Goal: Information Seeking & Learning: Check status

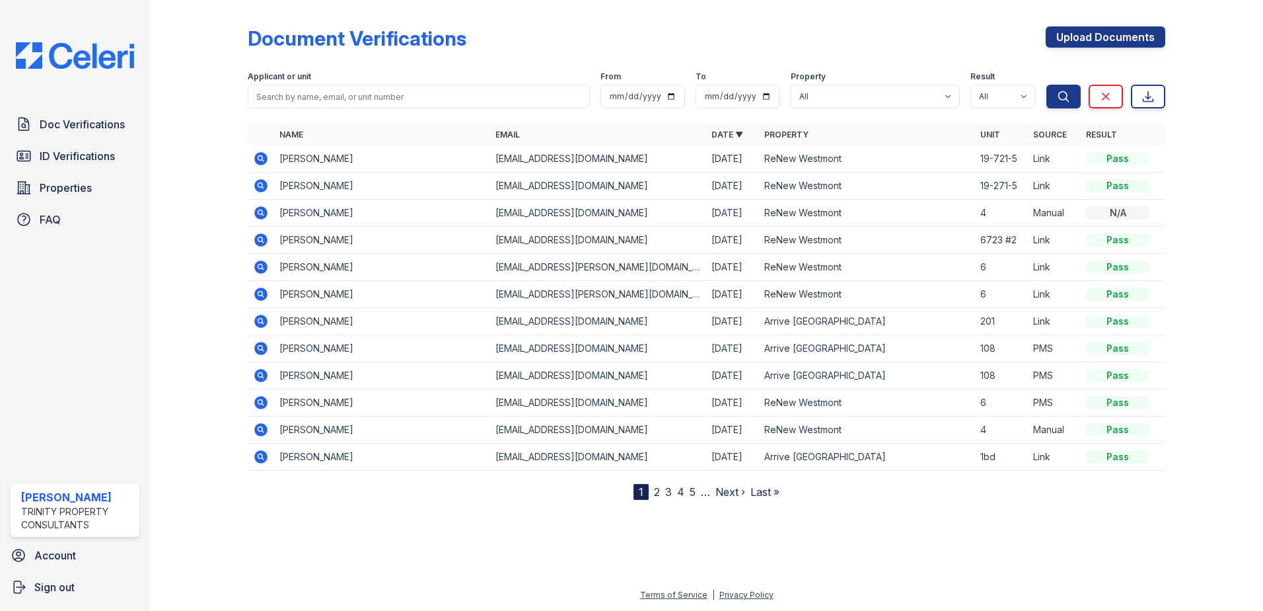
click at [264, 184] on icon at bounding box center [260, 185] width 13 height 13
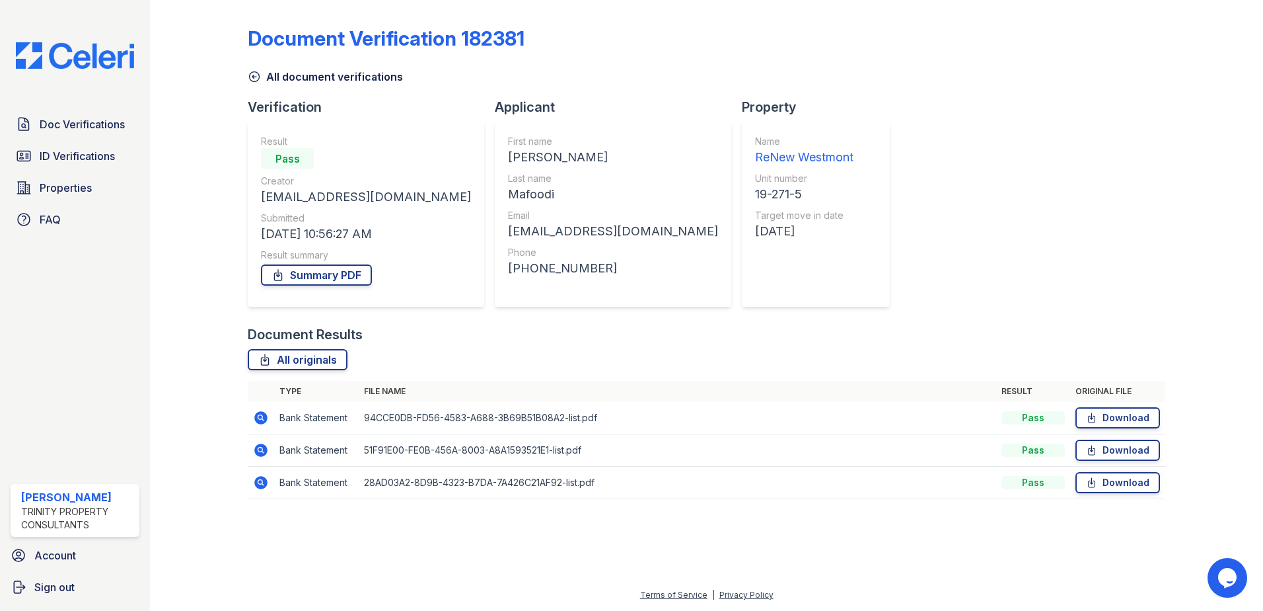
click at [257, 418] on icon at bounding box center [260, 417] width 13 height 13
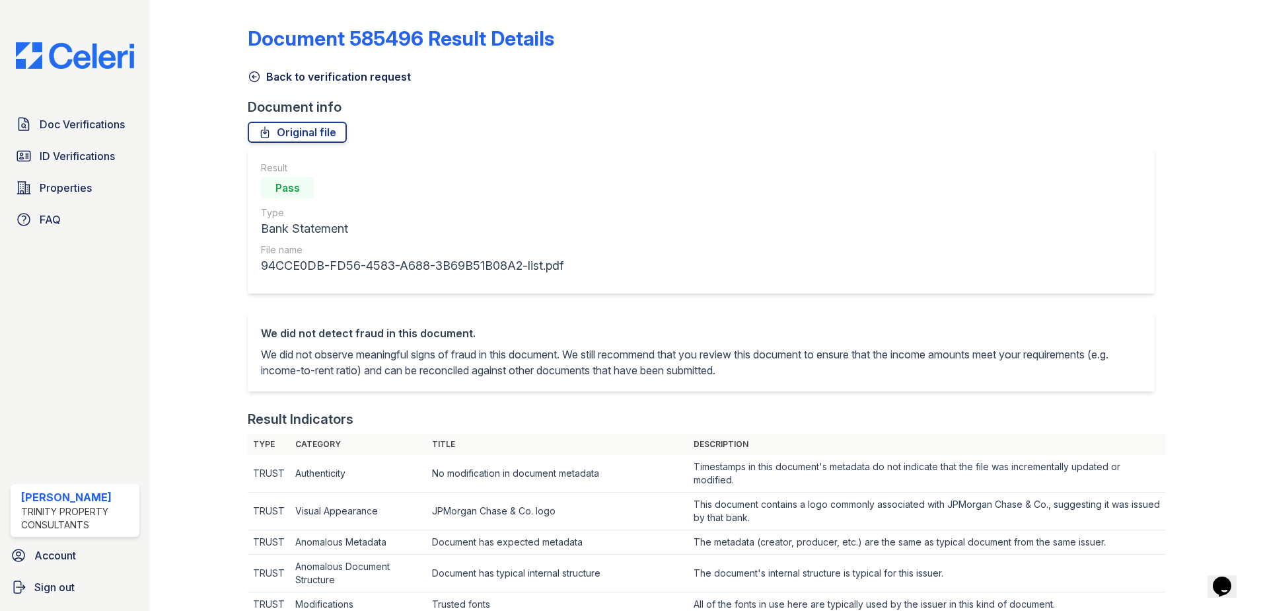
click at [333, 71] on link "Back to verification request" at bounding box center [329, 77] width 163 height 16
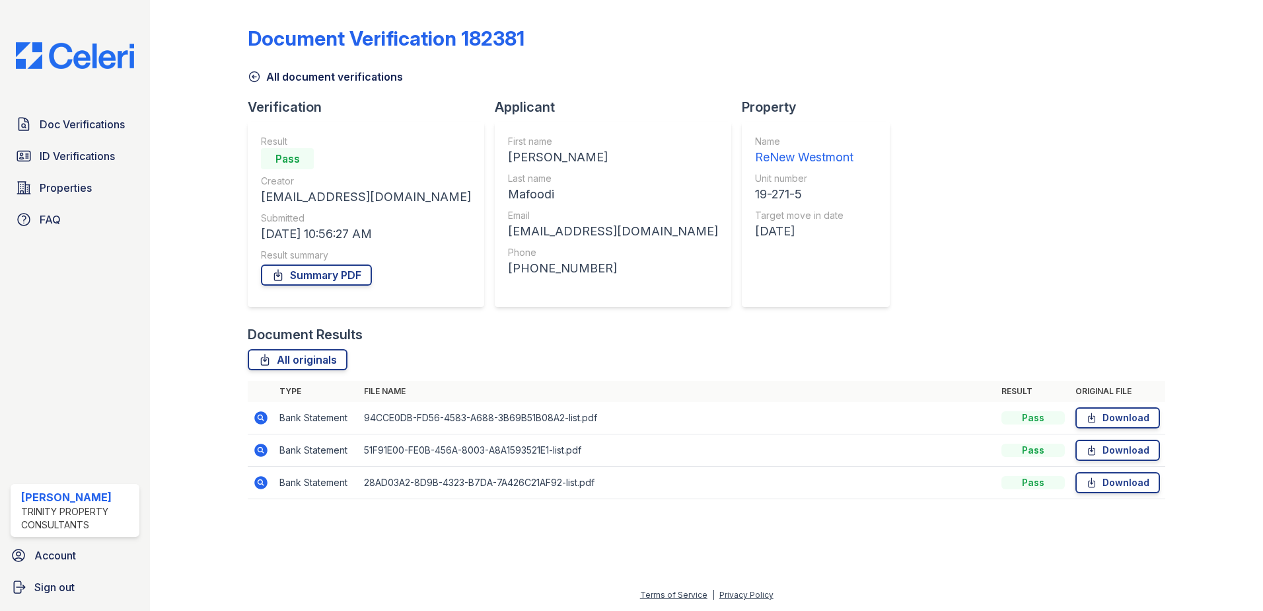
click at [293, 77] on link "All document verifications" at bounding box center [325, 77] width 155 height 16
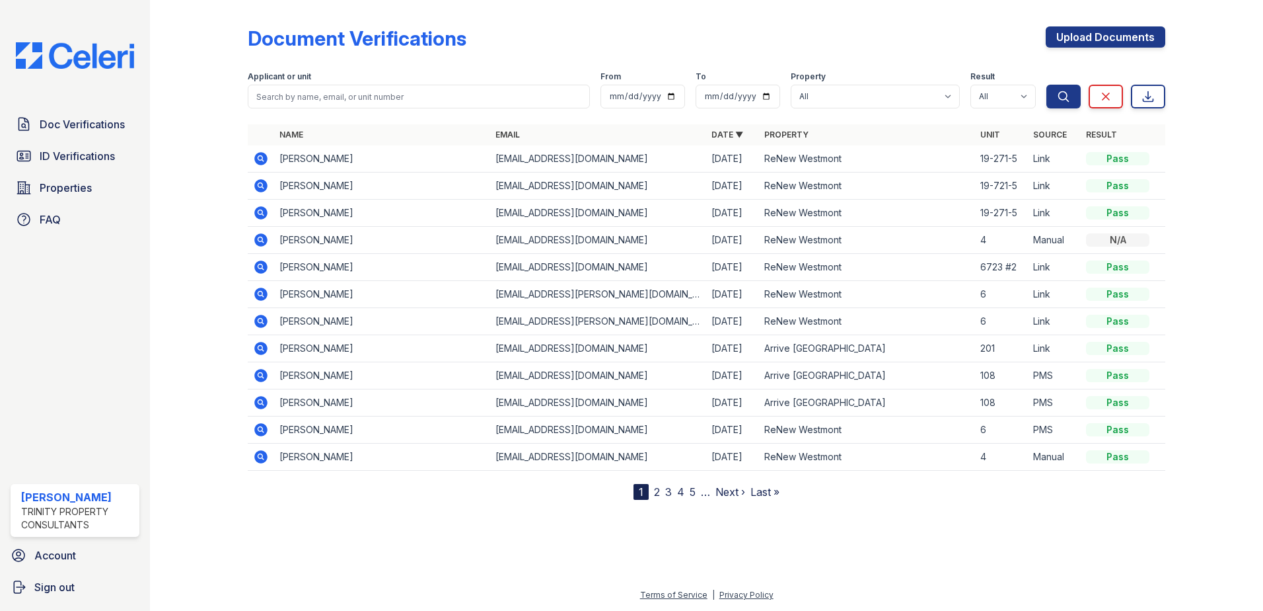
click at [262, 155] on icon at bounding box center [260, 158] width 13 height 13
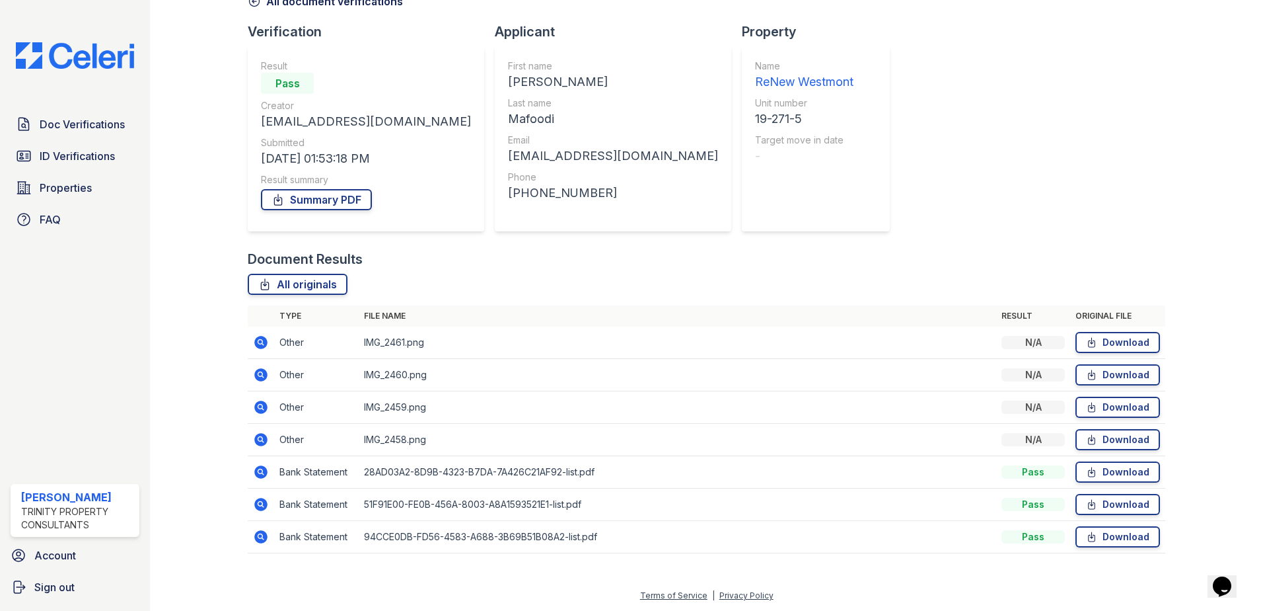
scroll to position [76, 0]
click at [259, 342] on icon at bounding box center [259, 340] width 3 height 3
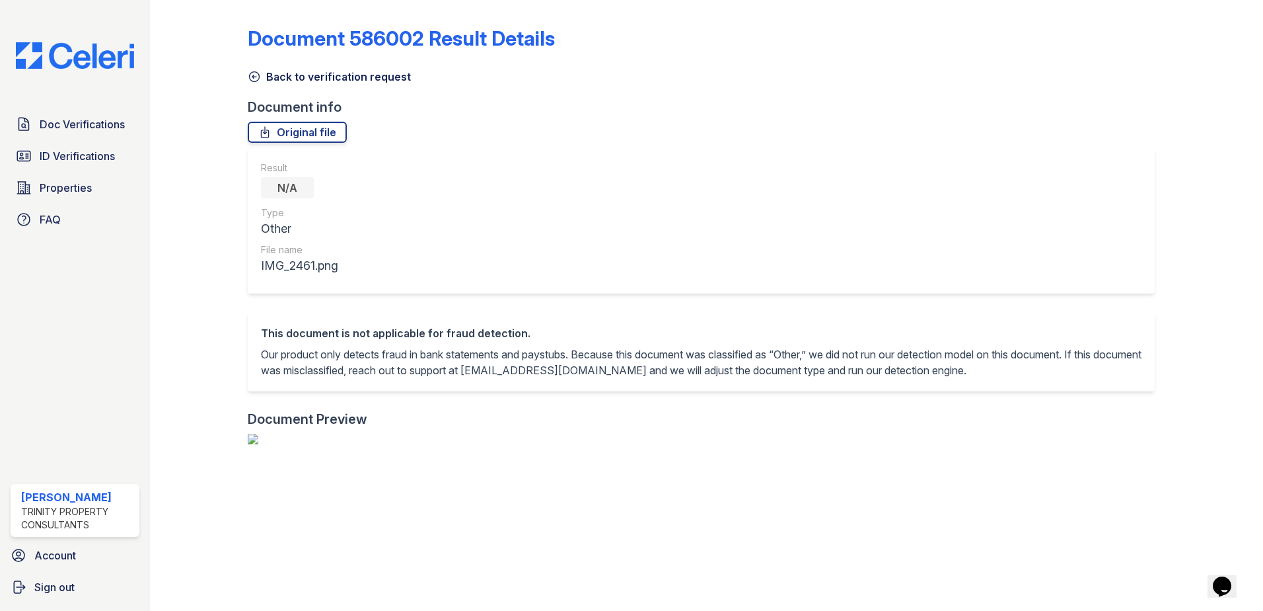
drag, startPoint x: 348, startPoint y: 71, endPoint x: 342, endPoint y: 80, distance: 10.7
click at [348, 71] on link "Back to verification request" at bounding box center [329, 77] width 163 height 16
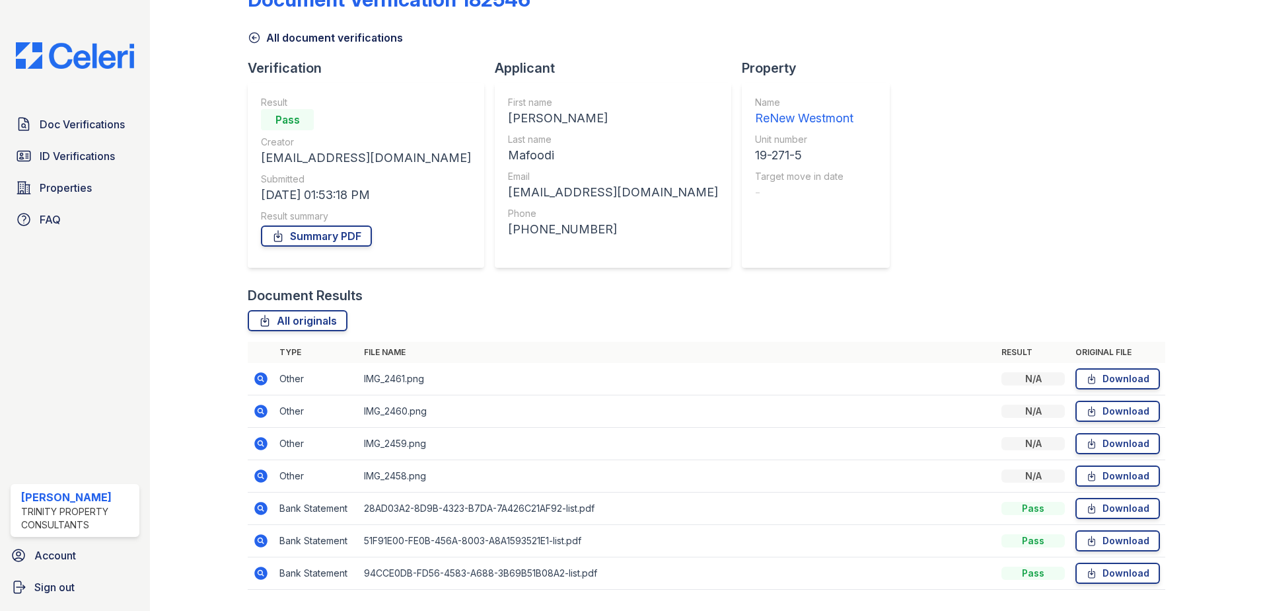
scroll to position [76, 0]
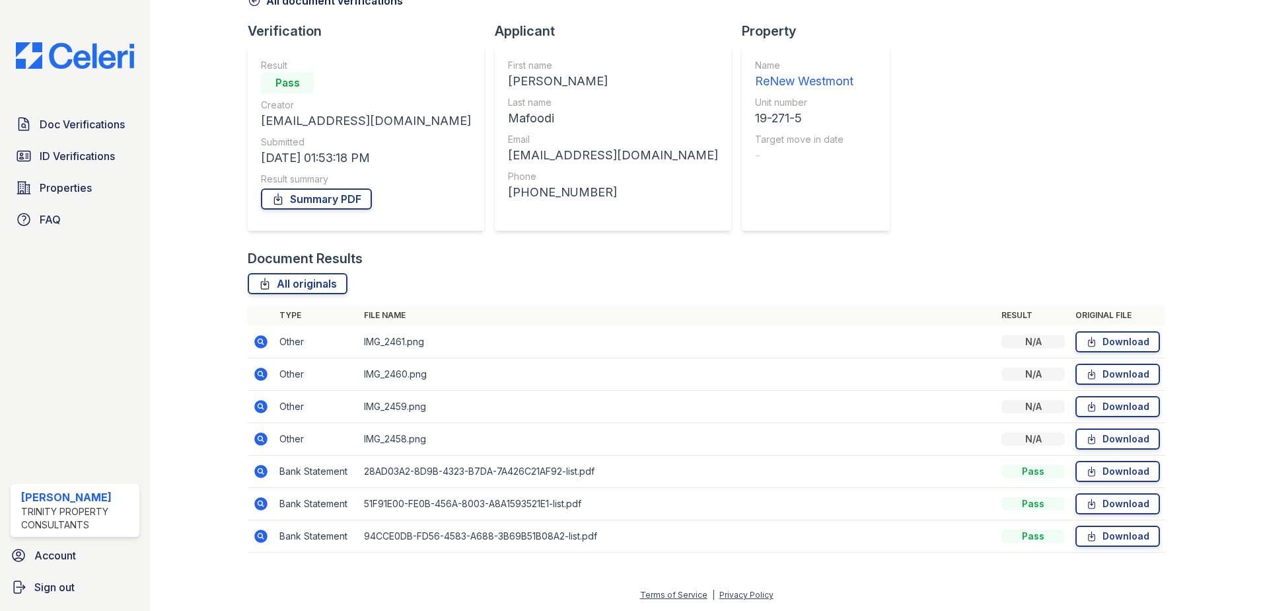
click at [256, 471] on icon at bounding box center [260, 471] width 13 height 13
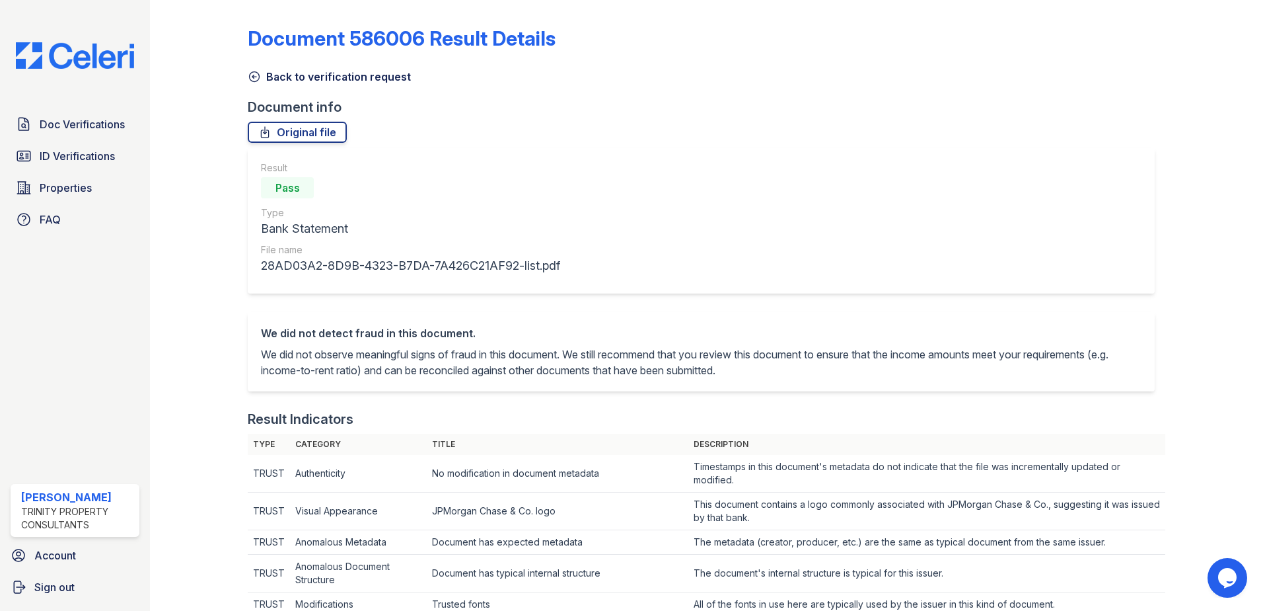
click at [303, 77] on link "Back to verification request" at bounding box center [329, 77] width 163 height 16
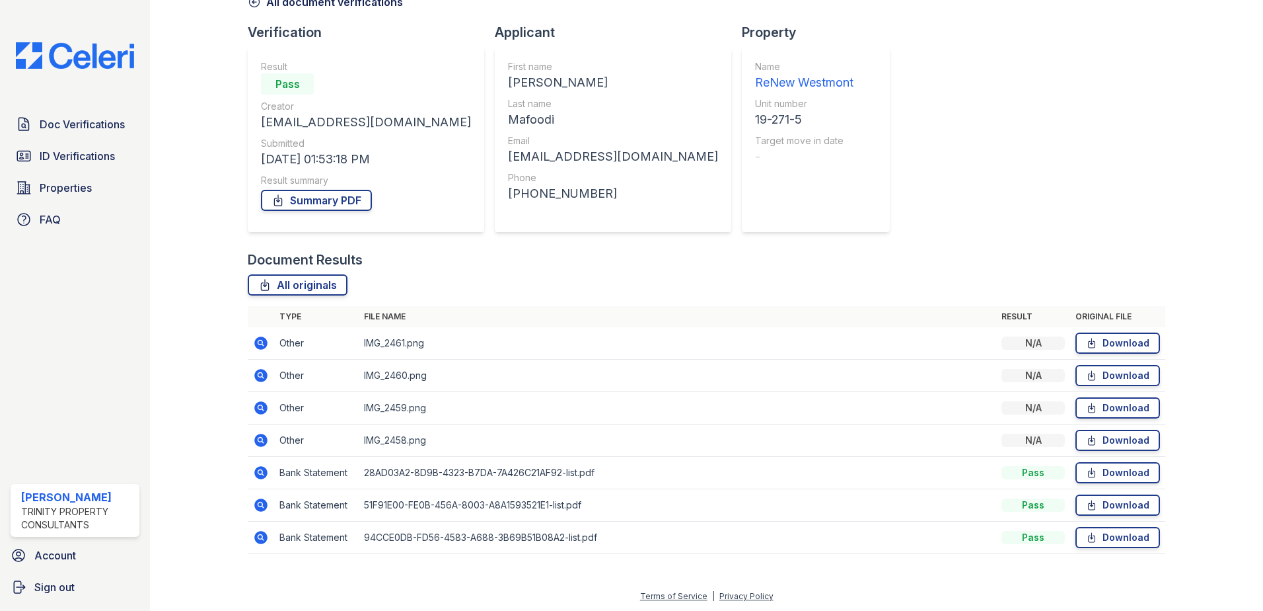
scroll to position [76, 0]
click at [262, 435] on icon at bounding box center [260, 438] width 13 height 13
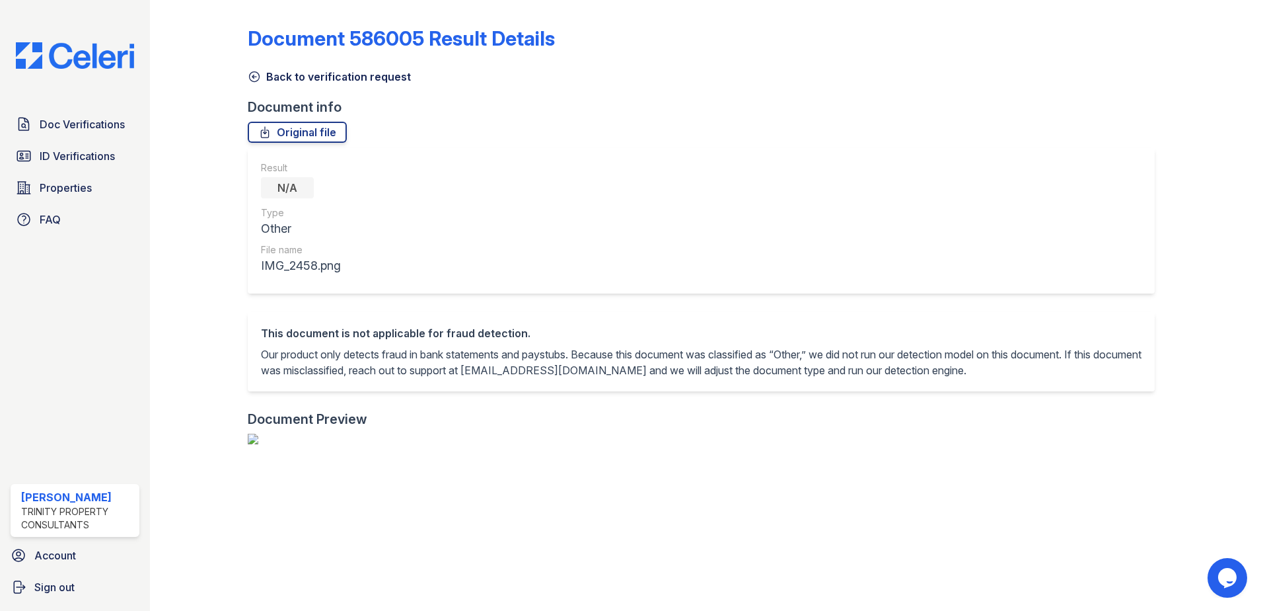
click at [307, 75] on link "Back to verification request" at bounding box center [329, 77] width 163 height 16
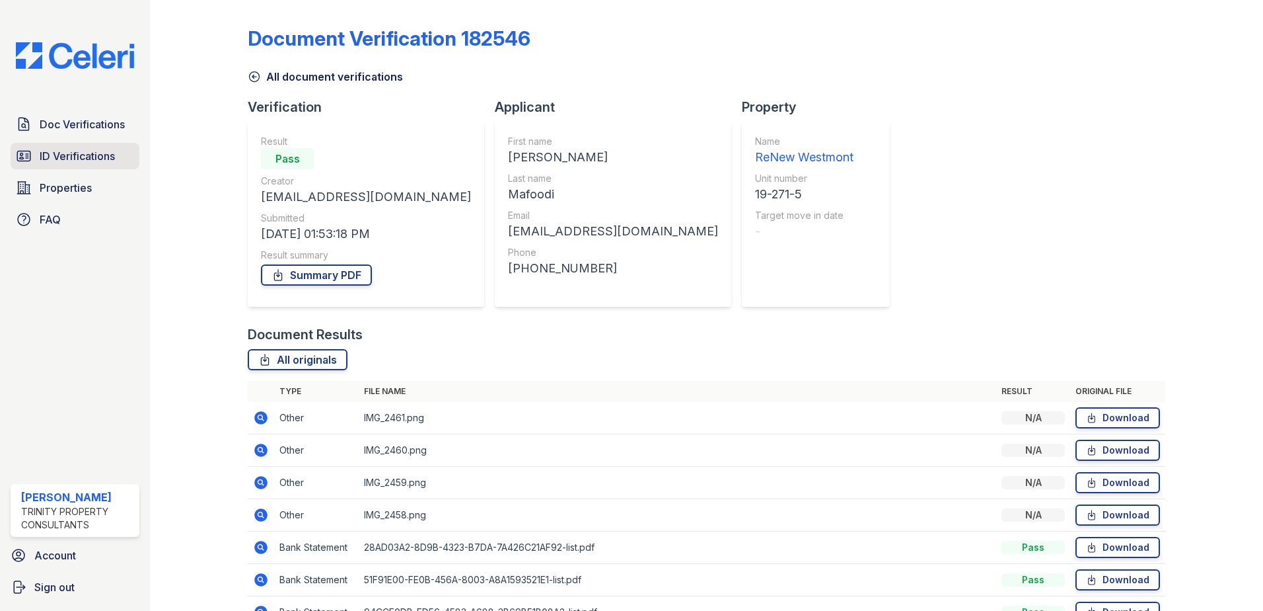
click at [87, 159] on span "ID Verifications" at bounding box center [77, 156] width 75 height 16
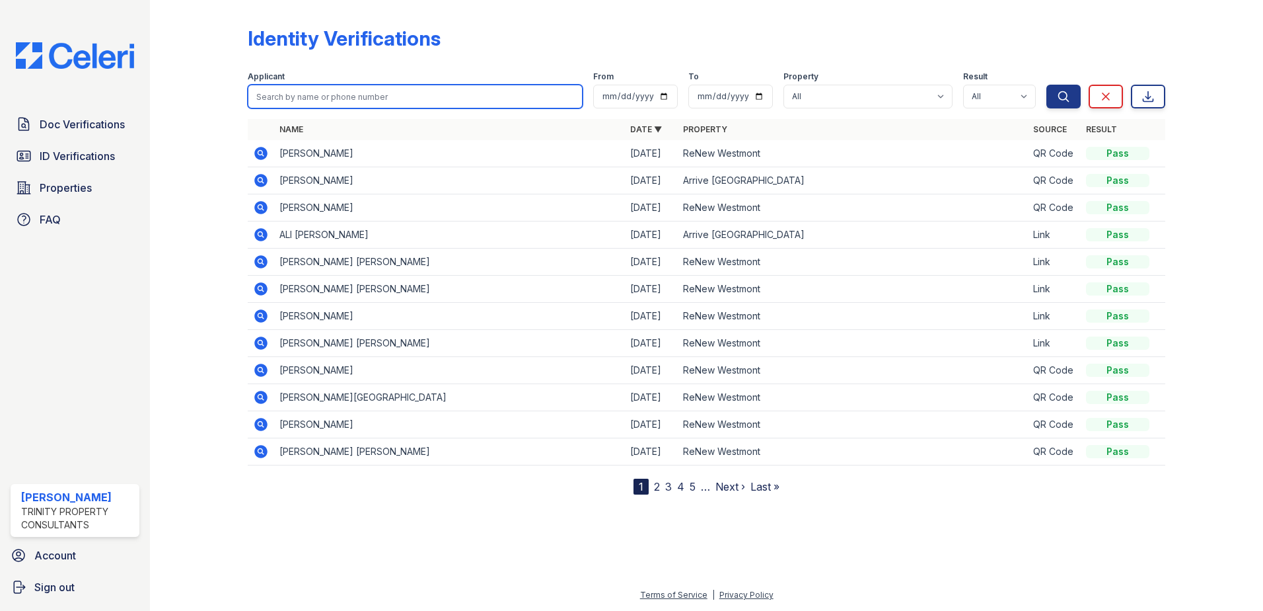
click at [314, 96] on input "search" at bounding box center [415, 97] width 335 height 24
type input "mafoudi"
click at [1047, 85] on button "Search" at bounding box center [1064, 97] width 34 height 24
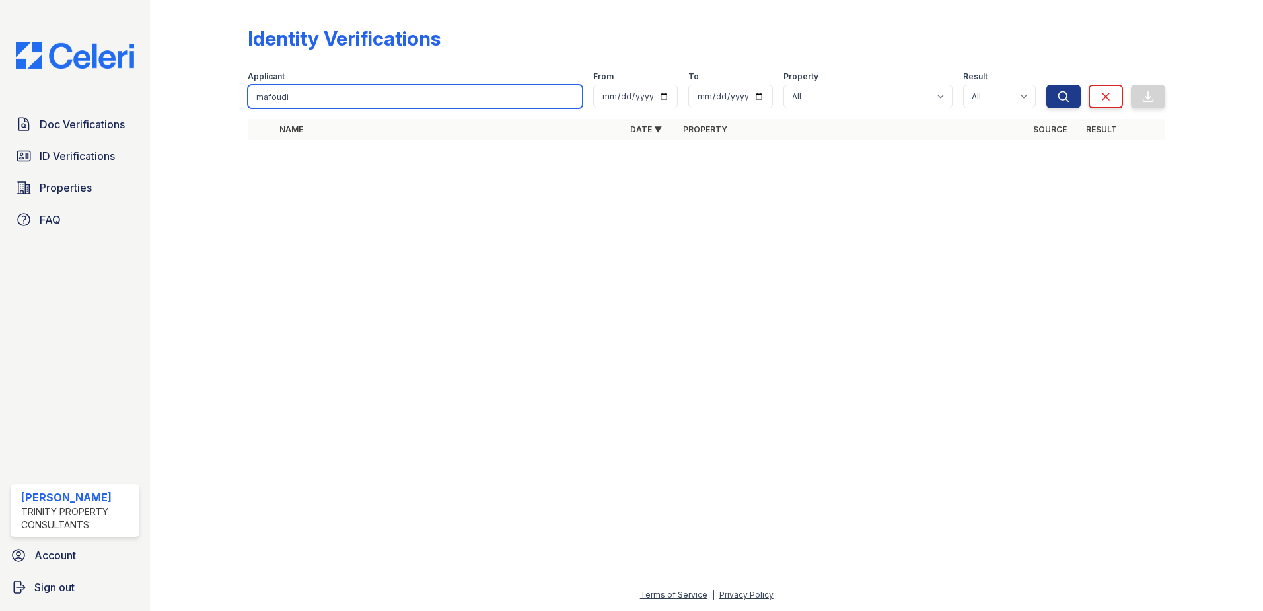
click at [313, 96] on input "mafoudi" at bounding box center [415, 97] width 335 height 24
type input "mafoodi"
click at [1047, 85] on button "Search" at bounding box center [1064, 97] width 34 height 24
click at [313, 96] on input "mafoodi" at bounding box center [415, 97] width 335 height 24
type input "m"
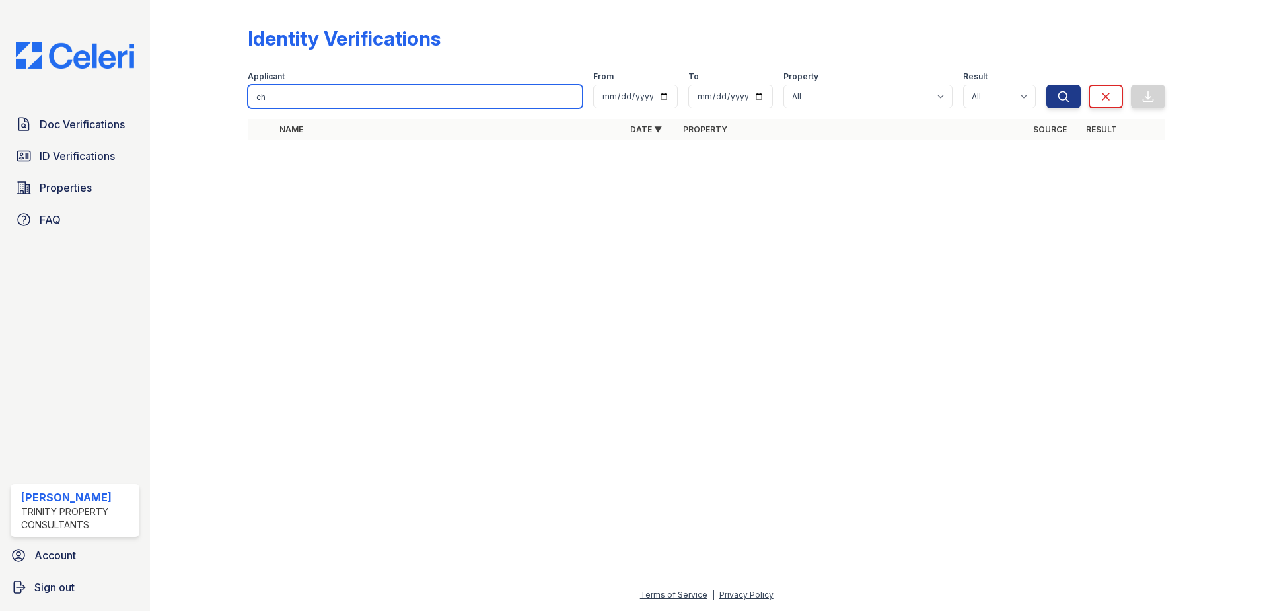
type input "c"
type input "michelle"
click at [1047, 85] on button "Search" at bounding box center [1064, 97] width 34 height 24
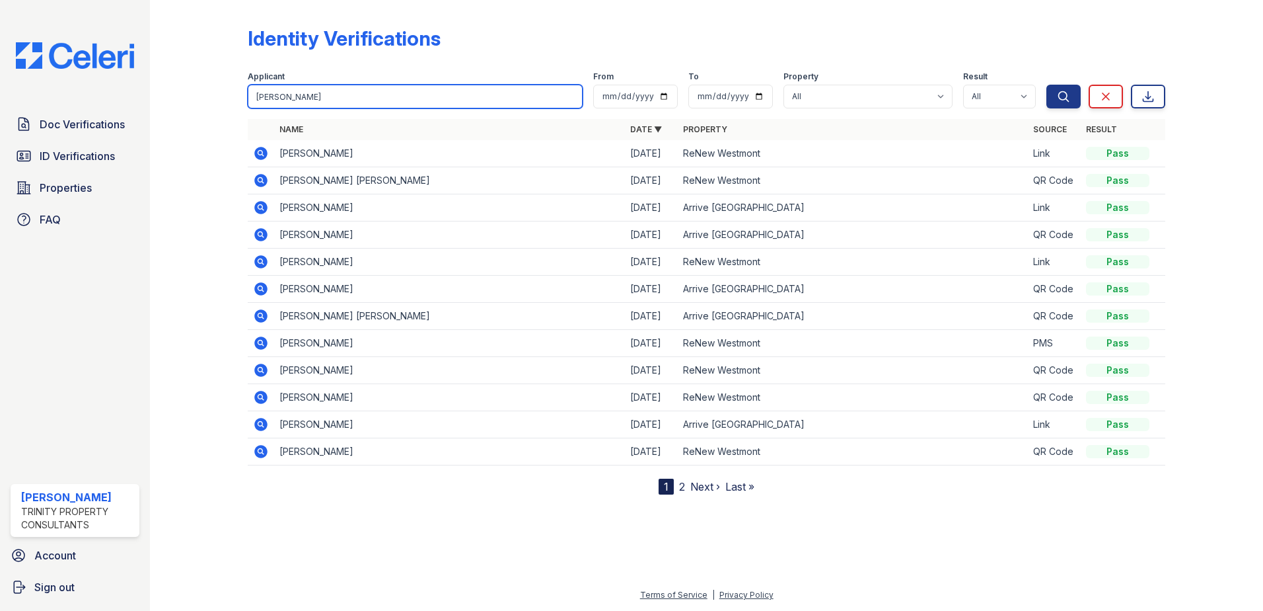
click at [313, 90] on input "michelle" at bounding box center [415, 97] width 335 height 24
type input "majd"
click at [1047, 85] on button "Search" at bounding box center [1064, 97] width 34 height 24
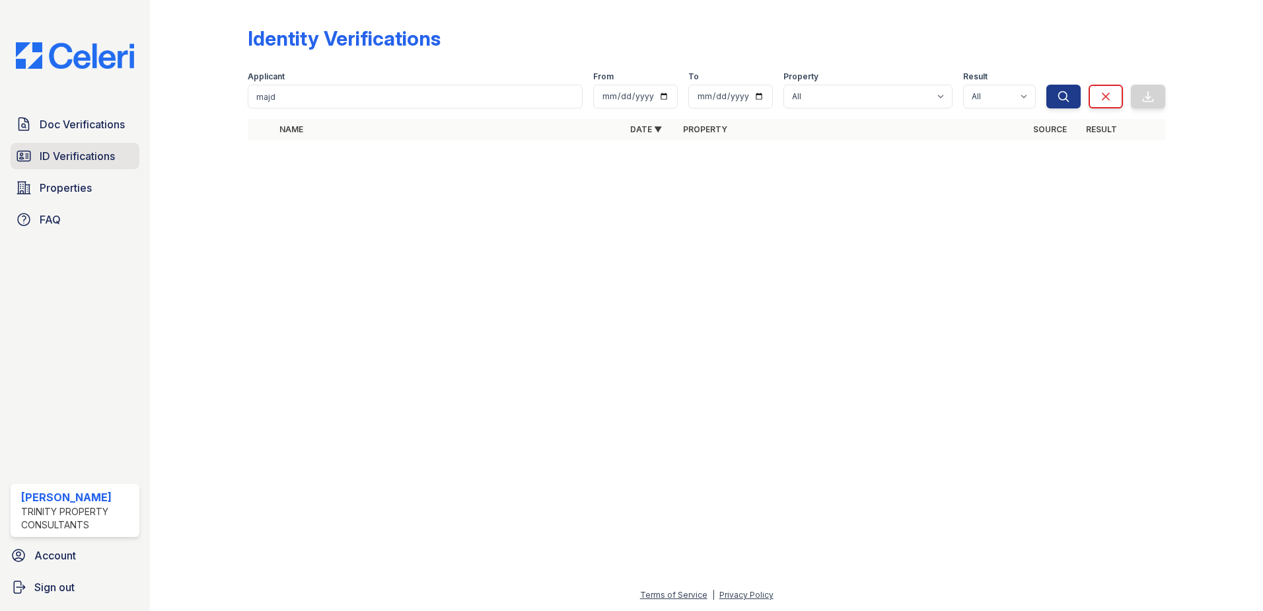
click at [92, 155] on span "ID Verifications" at bounding box center [77, 156] width 75 height 16
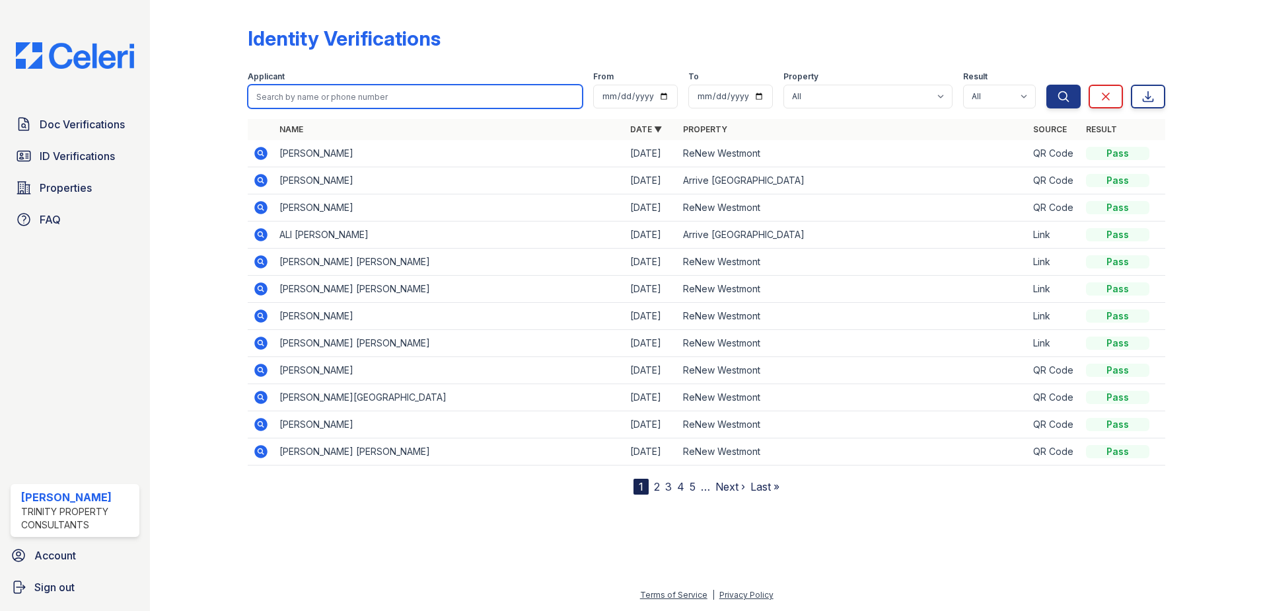
click at [344, 98] on input "search" at bounding box center [415, 97] width 335 height 24
type input "mahfoudi"
click at [1047, 85] on button "Search" at bounding box center [1064, 97] width 34 height 24
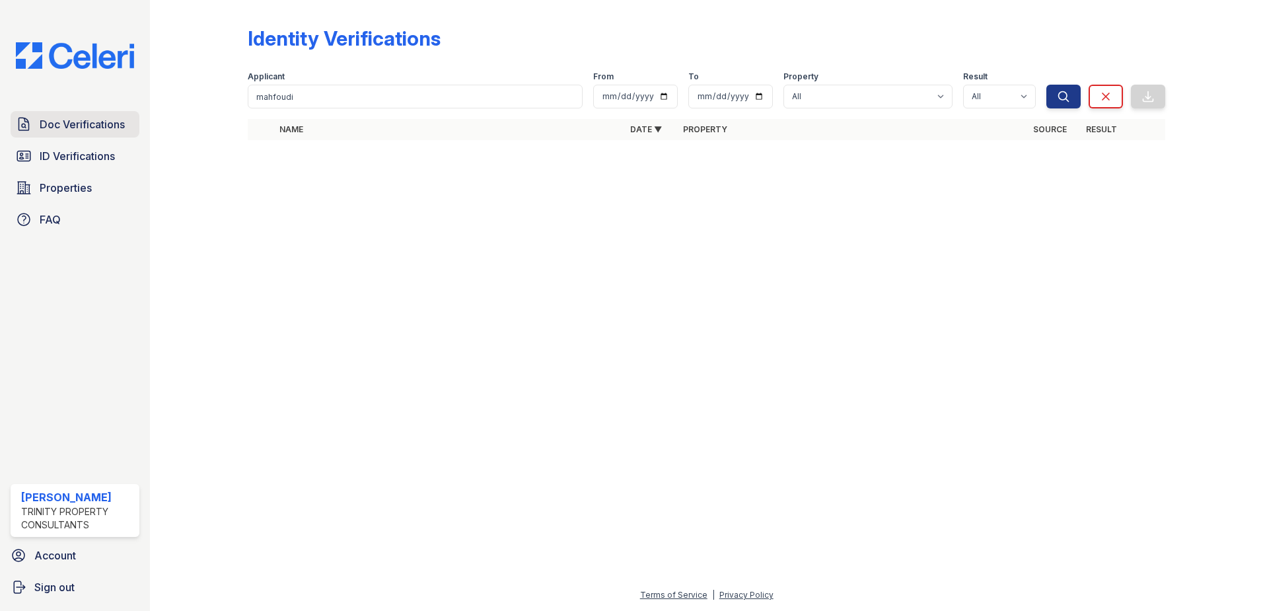
click at [91, 126] on span "Doc Verifications" at bounding box center [82, 124] width 85 height 16
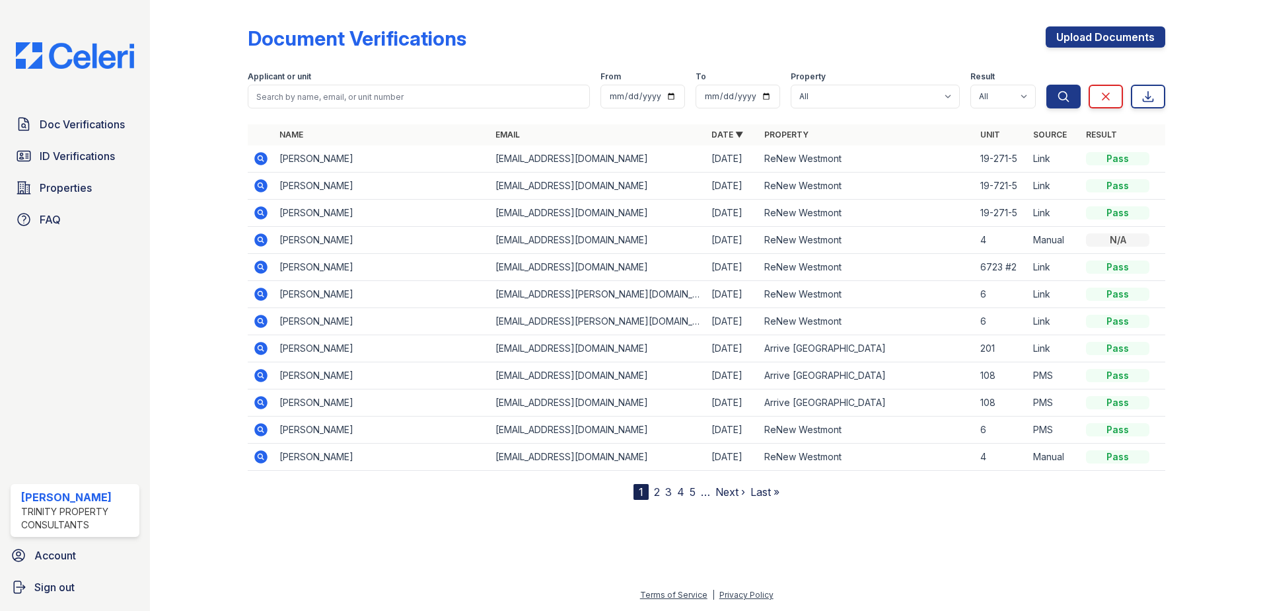
click at [262, 186] on icon at bounding box center [261, 186] width 16 height 16
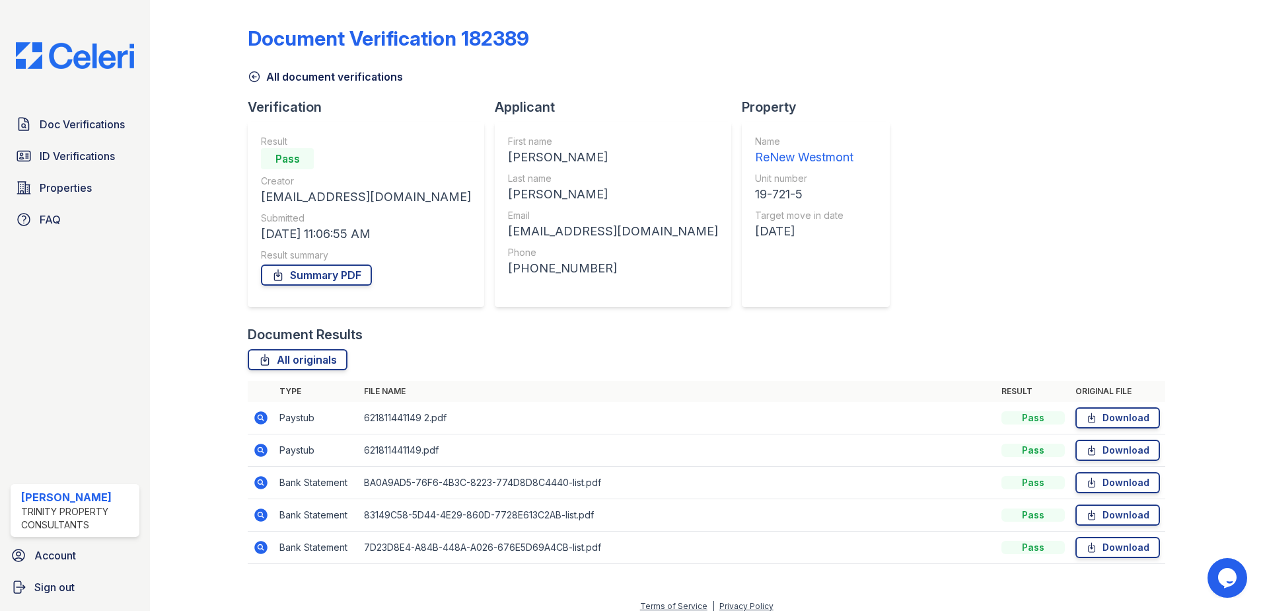
click at [259, 420] on icon at bounding box center [260, 417] width 13 height 13
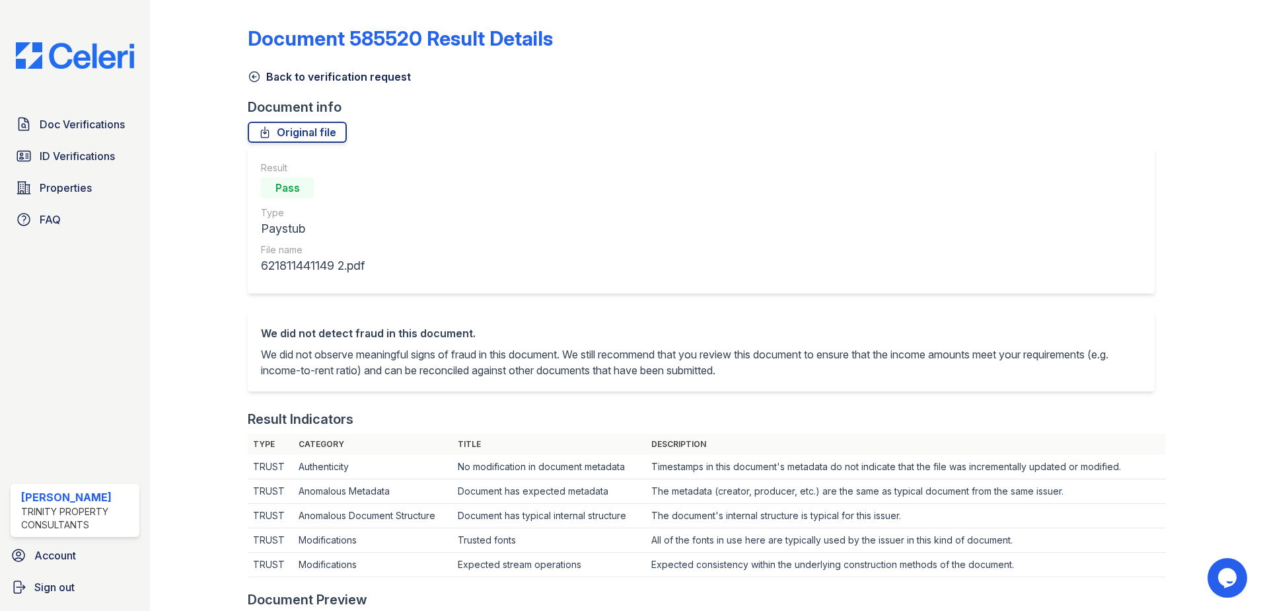
click at [278, 86] on div "Document 585520 Result Details Back to verification request Document info Origi…" at bounding box center [707, 614] width 918 height 1219
click at [294, 81] on link "Back to verification request" at bounding box center [329, 77] width 163 height 16
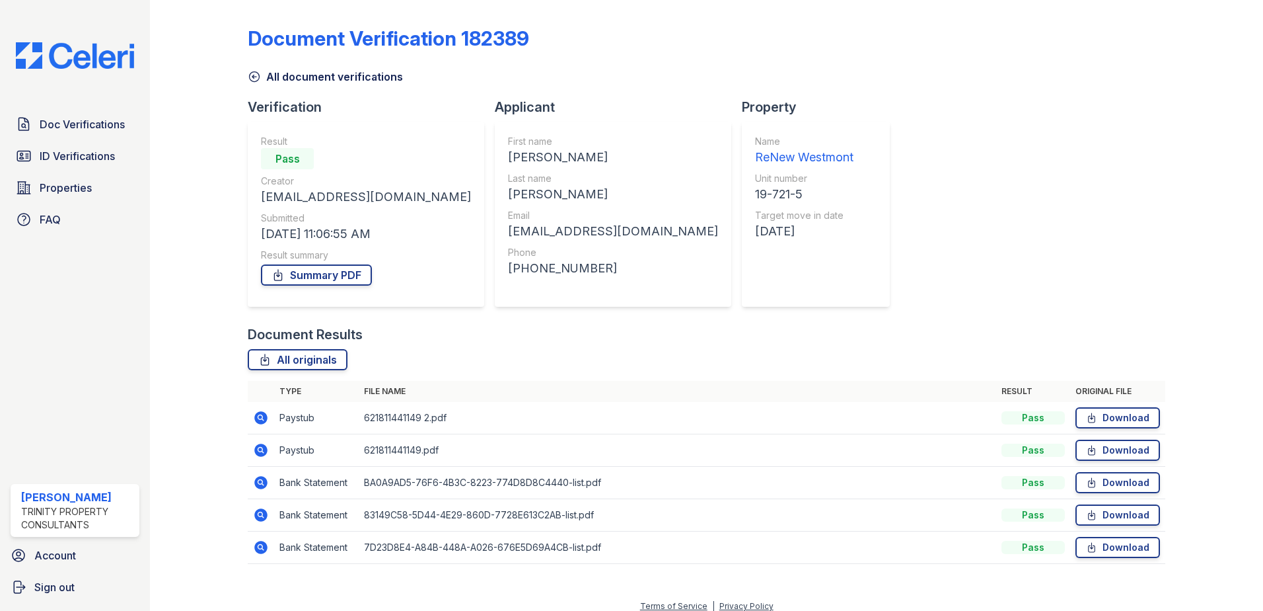
click at [295, 79] on link "All document verifications" at bounding box center [325, 77] width 155 height 16
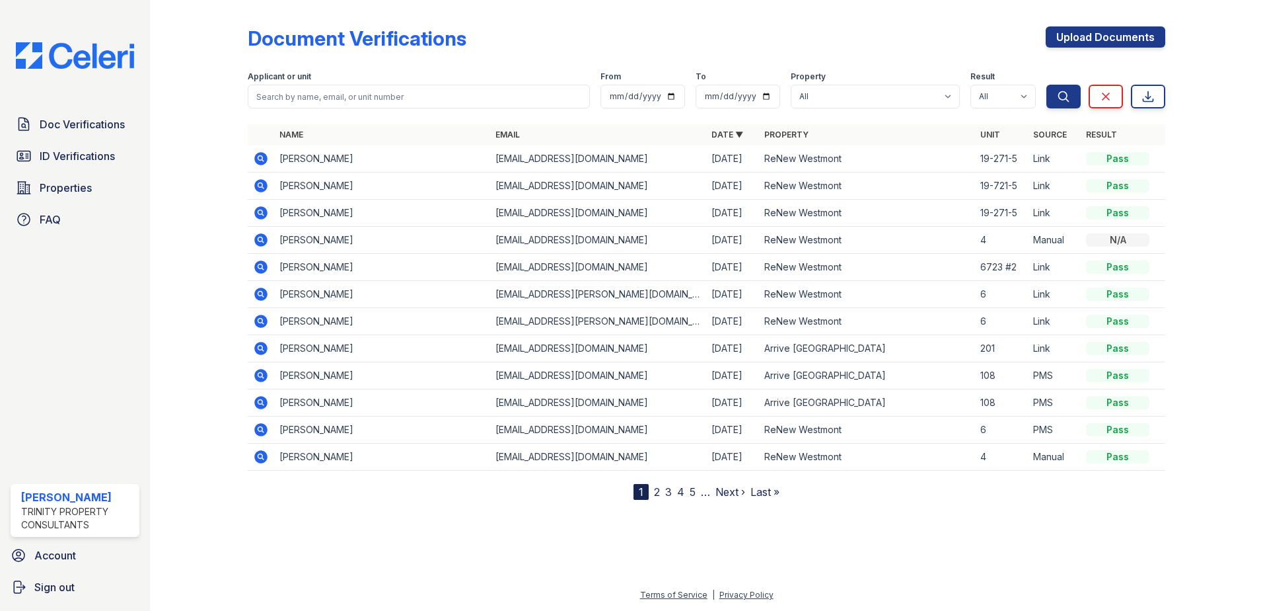
click at [259, 161] on icon at bounding box center [260, 158] width 13 height 13
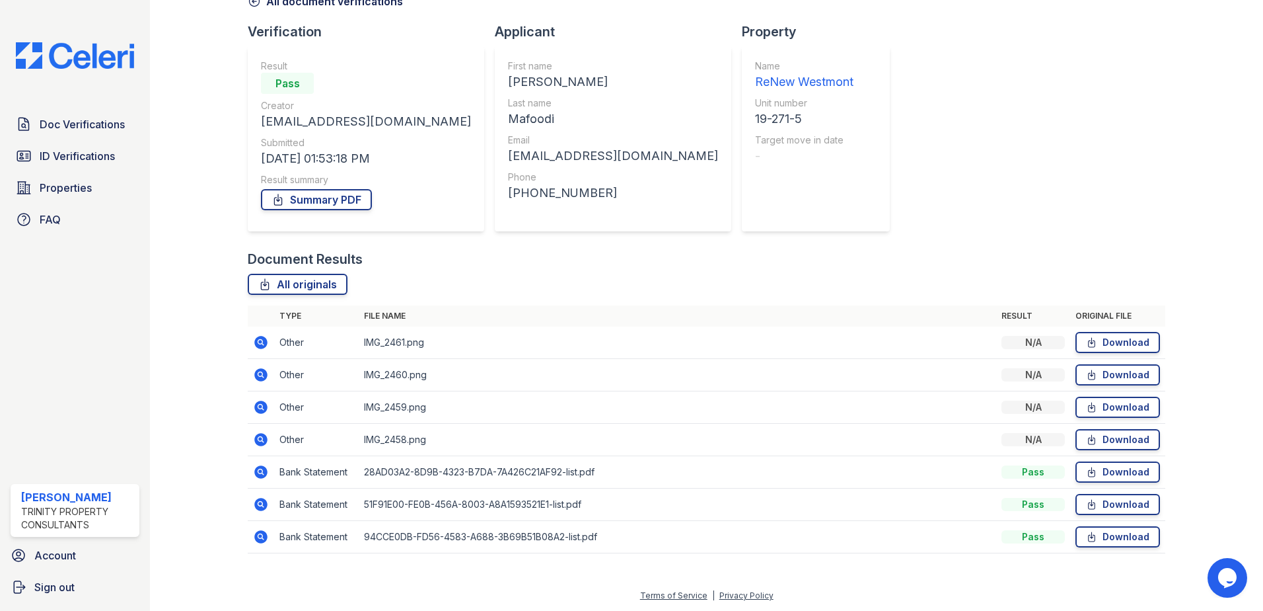
scroll to position [76, 0]
click at [258, 346] on icon at bounding box center [260, 341] width 13 height 13
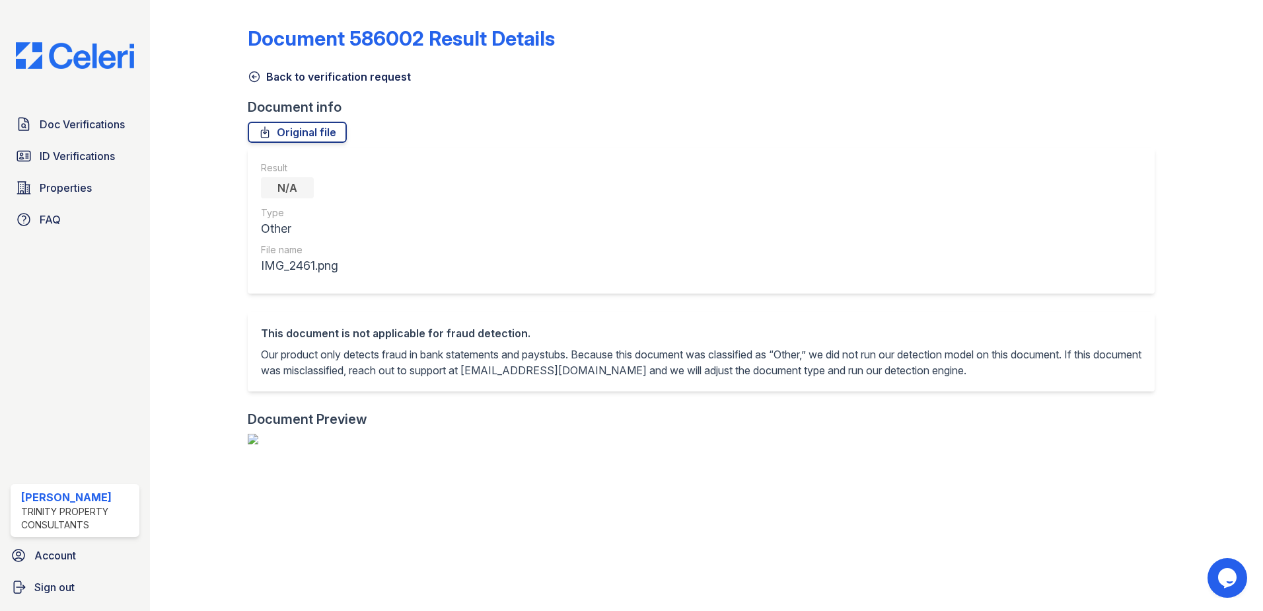
click at [307, 81] on link "Back to verification request" at bounding box center [329, 77] width 163 height 16
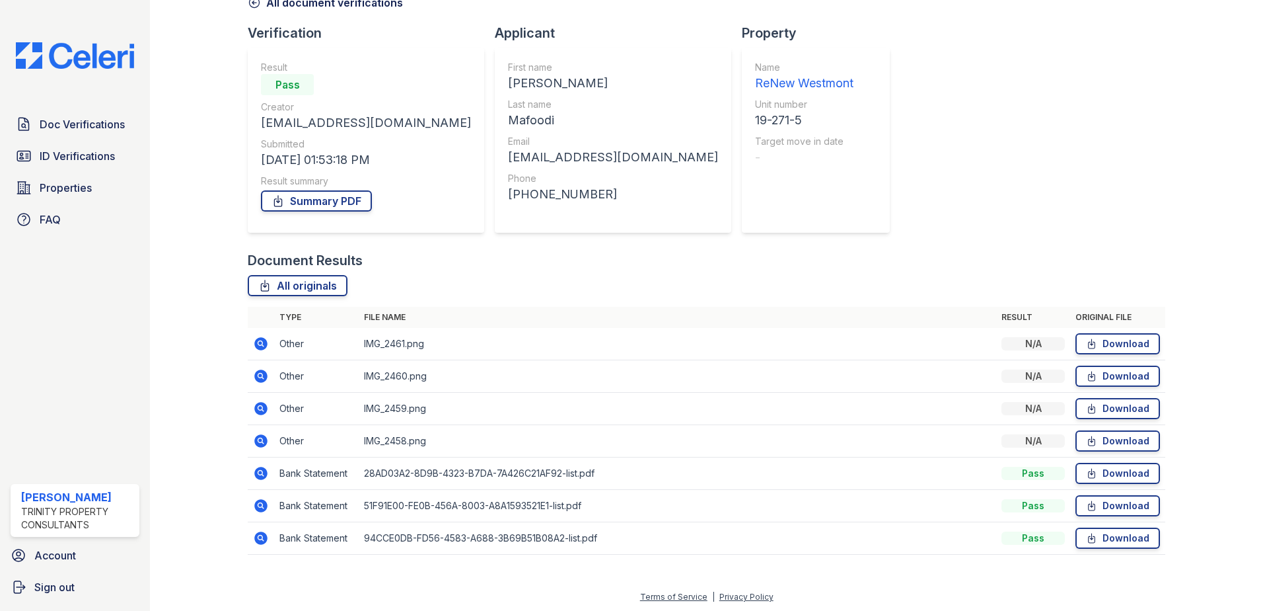
scroll to position [76, 0]
click at [258, 467] on icon at bounding box center [260, 471] width 13 height 13
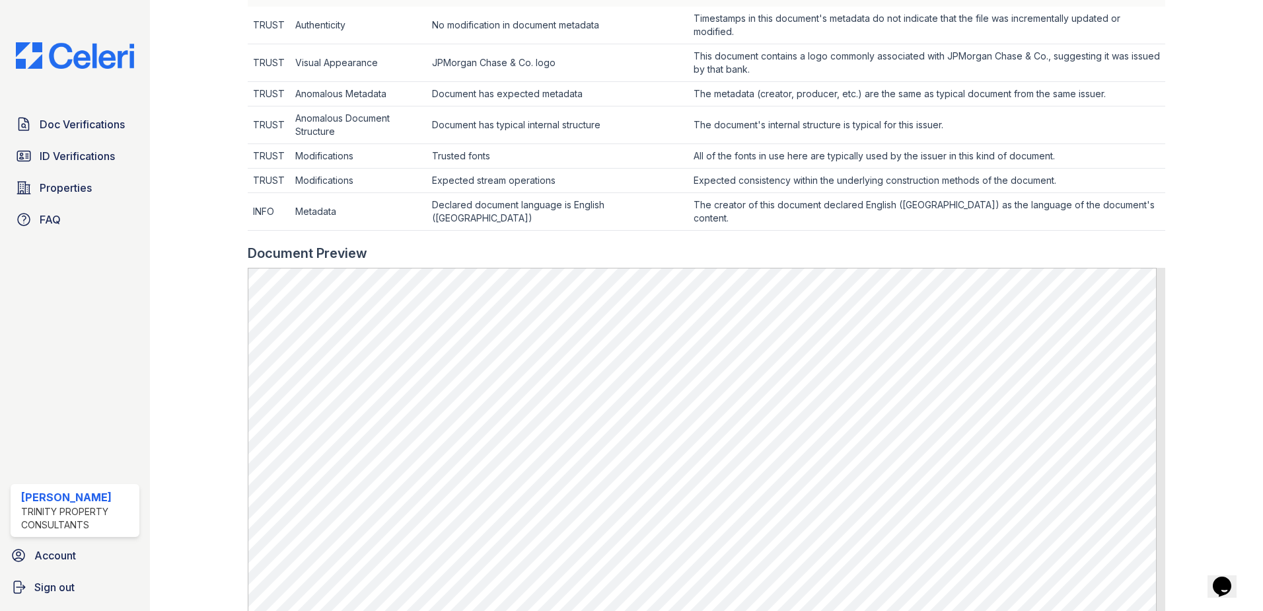
scroll to position [529, 0]
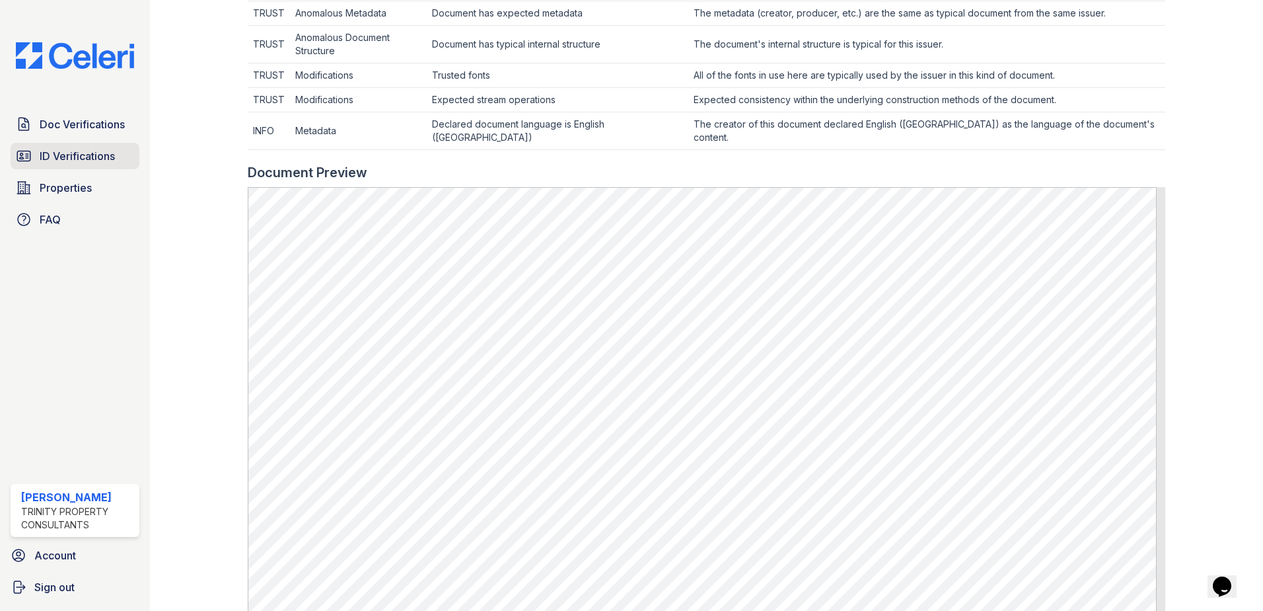
click at [108, 156] on span "ID Verifications" at bounding box center [77, 156] width 75 height 16
